Goal: Information Seeking & Learning: Check status

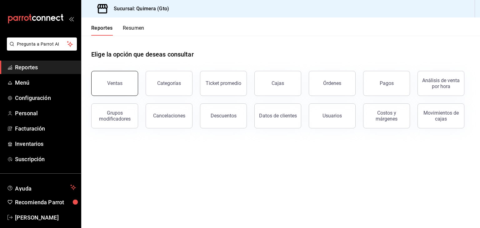
click at [110, 79] on button "Ventas" at bounding box center [114, 83] width 47 height 25
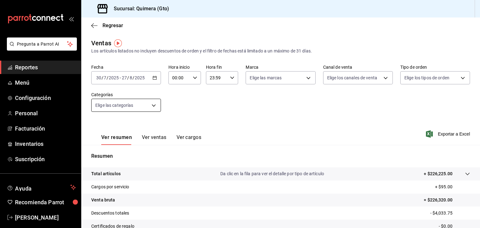
click at [139, 104] on body "Pregunta a Parrot AI Reportes Menú Configuración Personal Facturación Inventari…" at bounding box center [240, 114] width 480 height 228
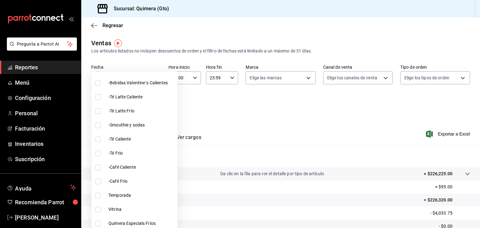
scroll to position [170, 0]
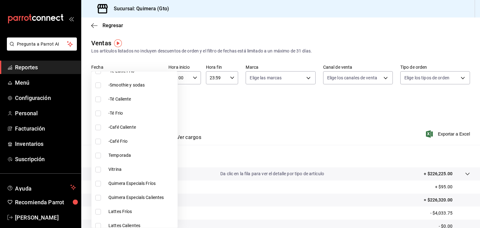
click at [113, 168] on span "Vitrina" at bounding box center [142, 169] width 67 height 7
type input "7040d41e-0c1f-4fa7-9be0-e3bed4d295c9"
checkbox input "true"
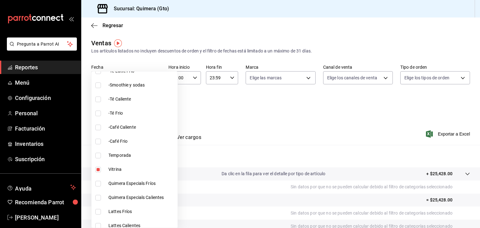
click at [222, 128] on div at bounding box center [240, 114] width 480 height 228
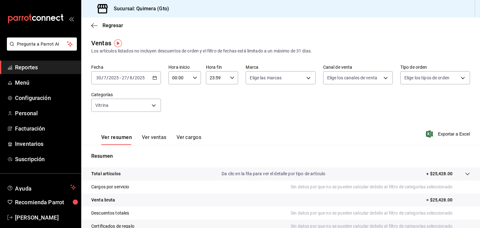
click at [156, 140] on button "Ver ventas" at bounding box center [154, 139] width 25 height 11
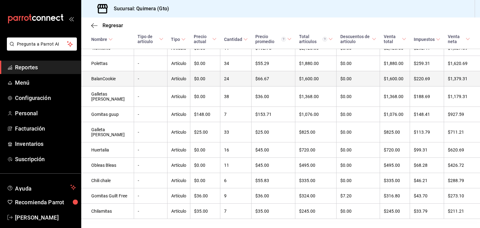
scroll to position [205, 0]
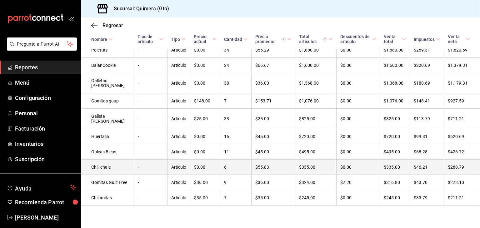
click at [108, 161] on td "Chili chale" at bounding box center [107, 167] width 53 height 15
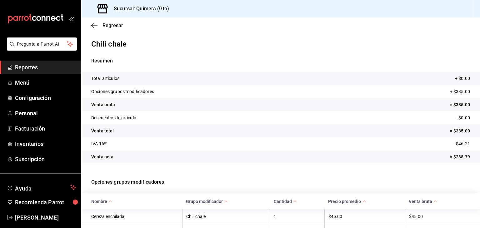
scroll to position [53, 0]
